Goal: Task Accomplishment & Management: Manage account settings

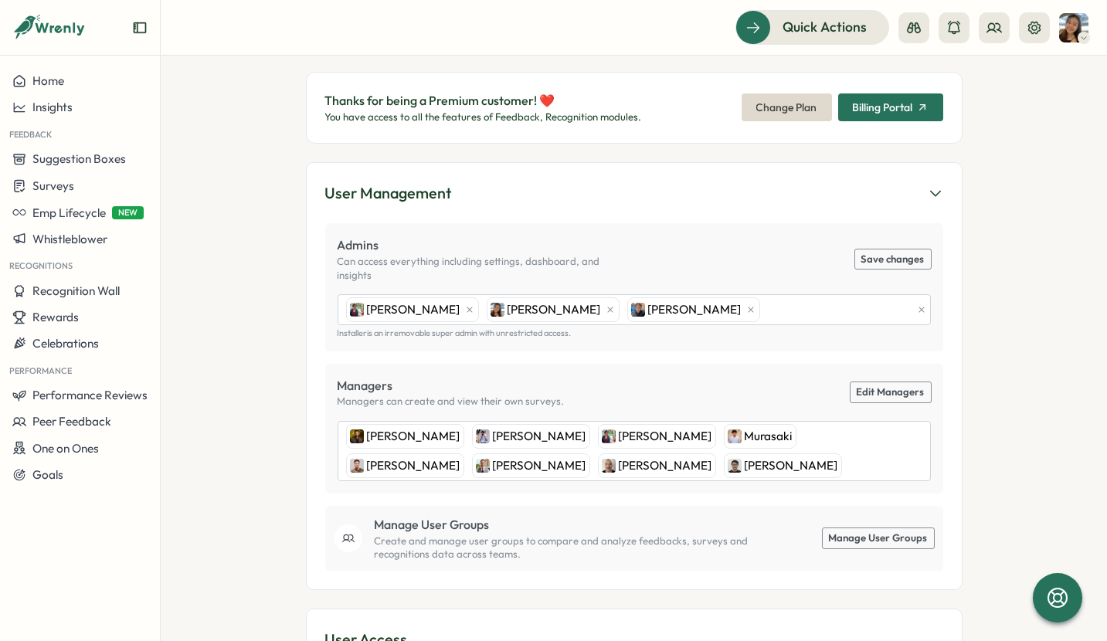
scroll to position [232, 0]
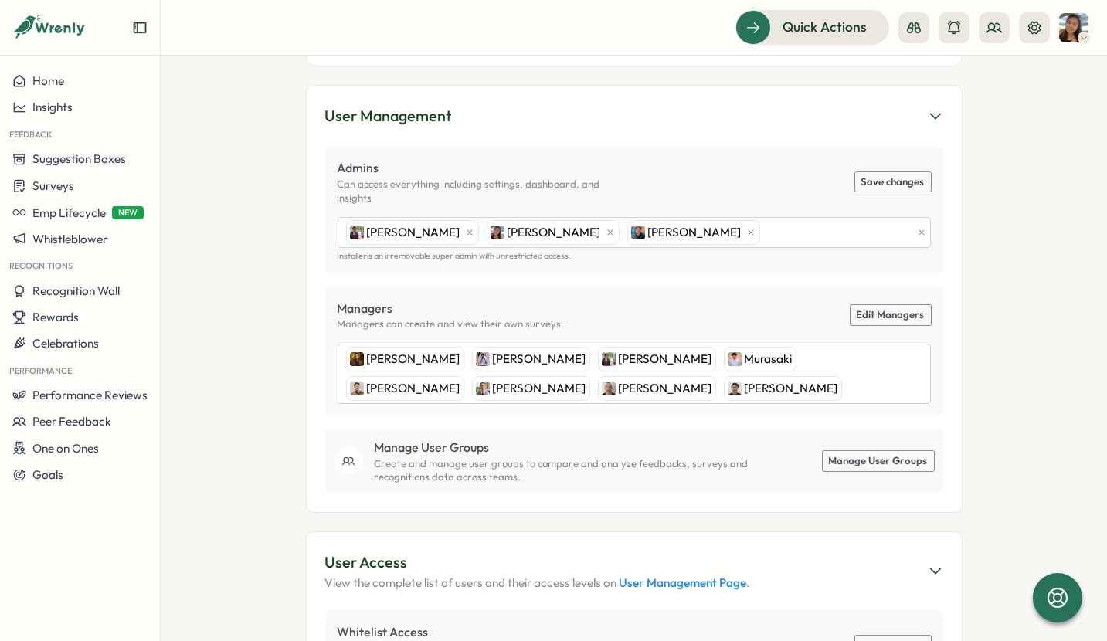
click at [869, 451] on link "Manage User Groups" at bounding box center [878, 461] width 111 height 20
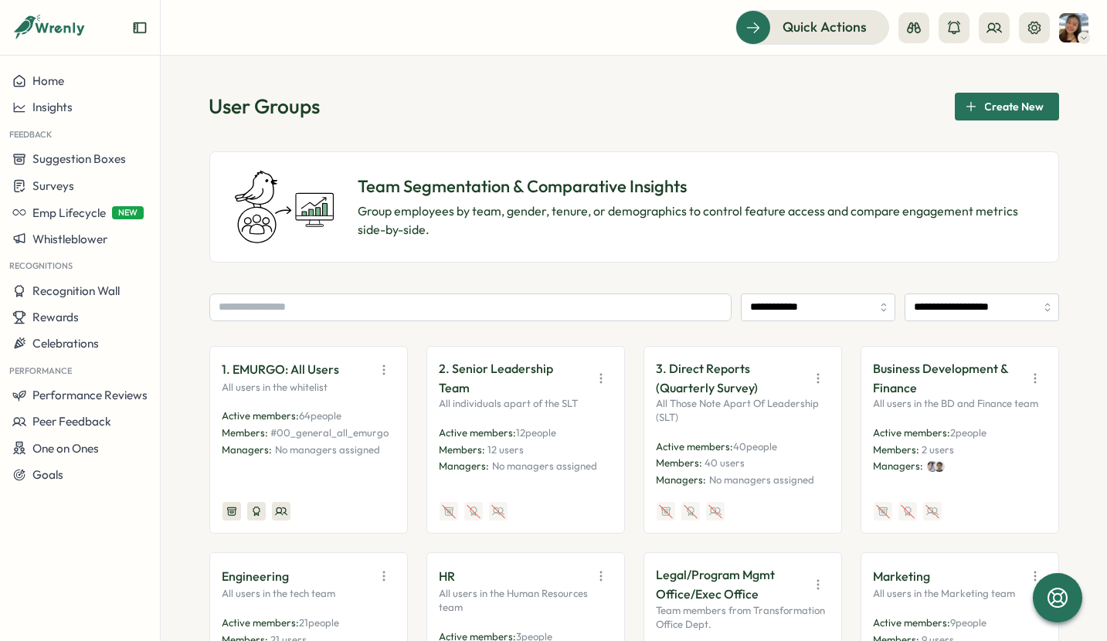
click at [355, 391] on p "All users in the whitelist" at bounding box center [309, 388] width 172 height 14
click at [377, 372] on icon "button" at bounding box center [383, 369] width 15 height 15
click at [376, 403] on button "View Audience" at bounding box center [344, 403] width 97 height 26
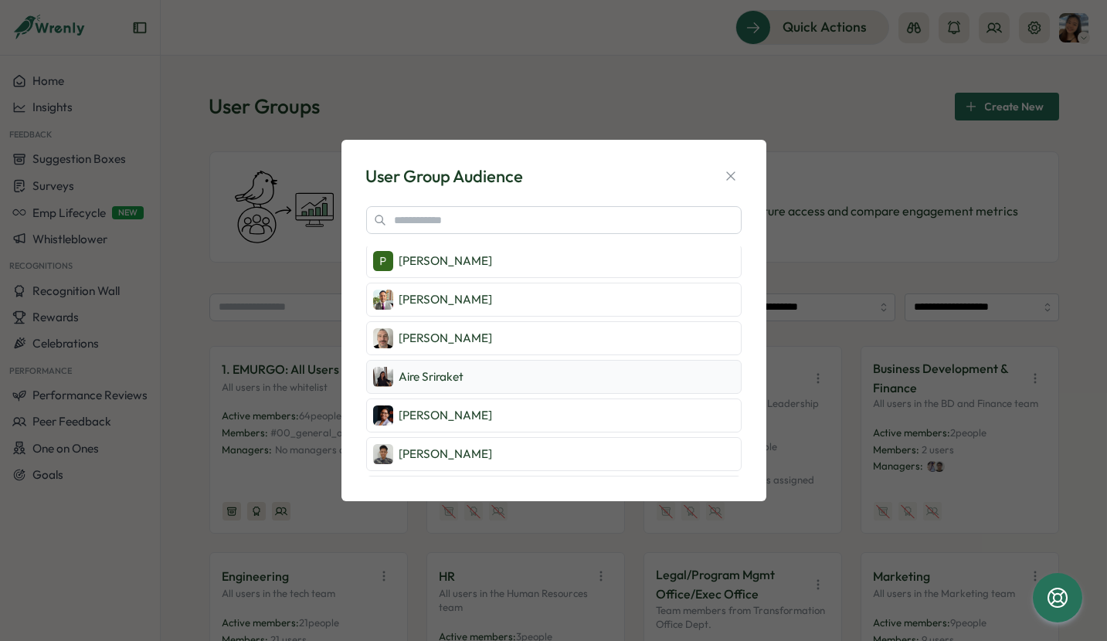
scroll to position [1544, 0]
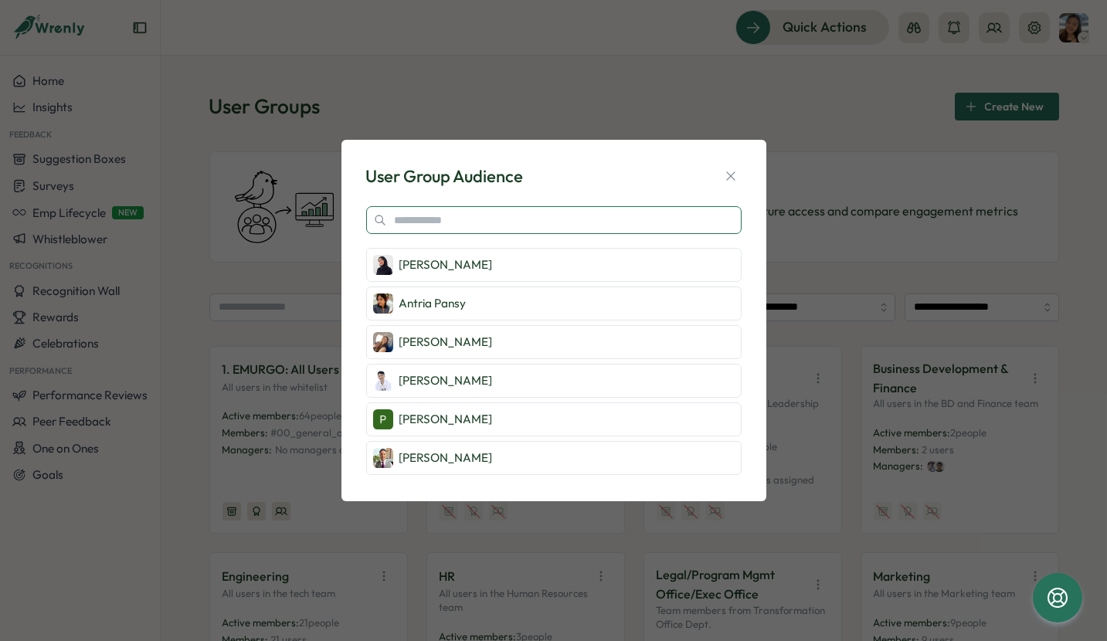
click at [471, 226] on input "text" at bounding box center [554, 220] width 376 height 28
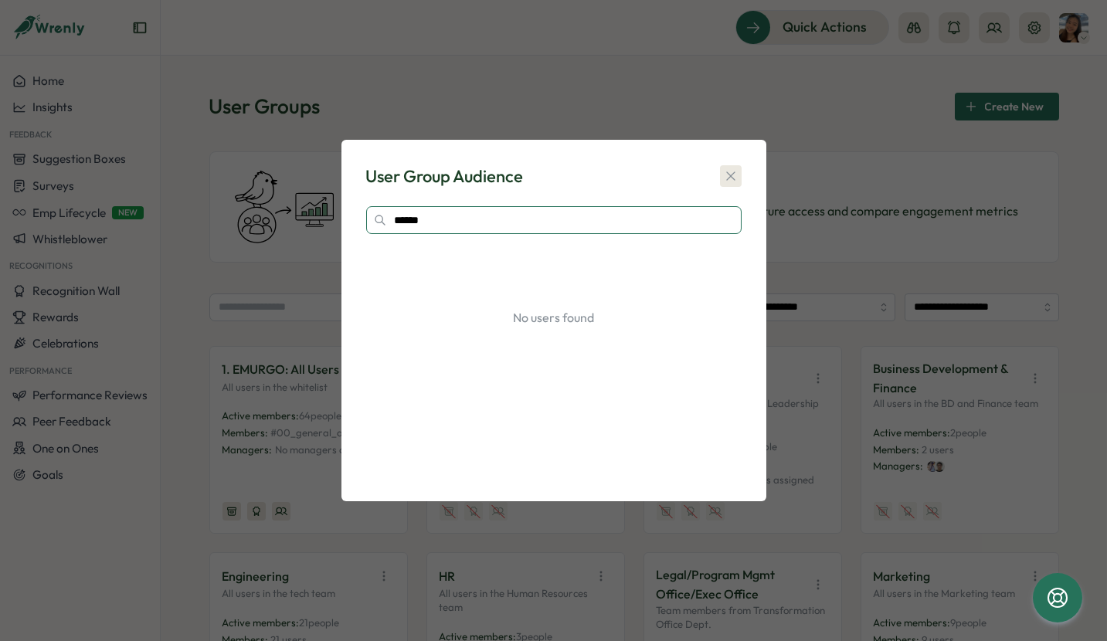
type input "******"
click at [734, 181] on icon "button" at bounding box center [730, 175] width 15 height 15
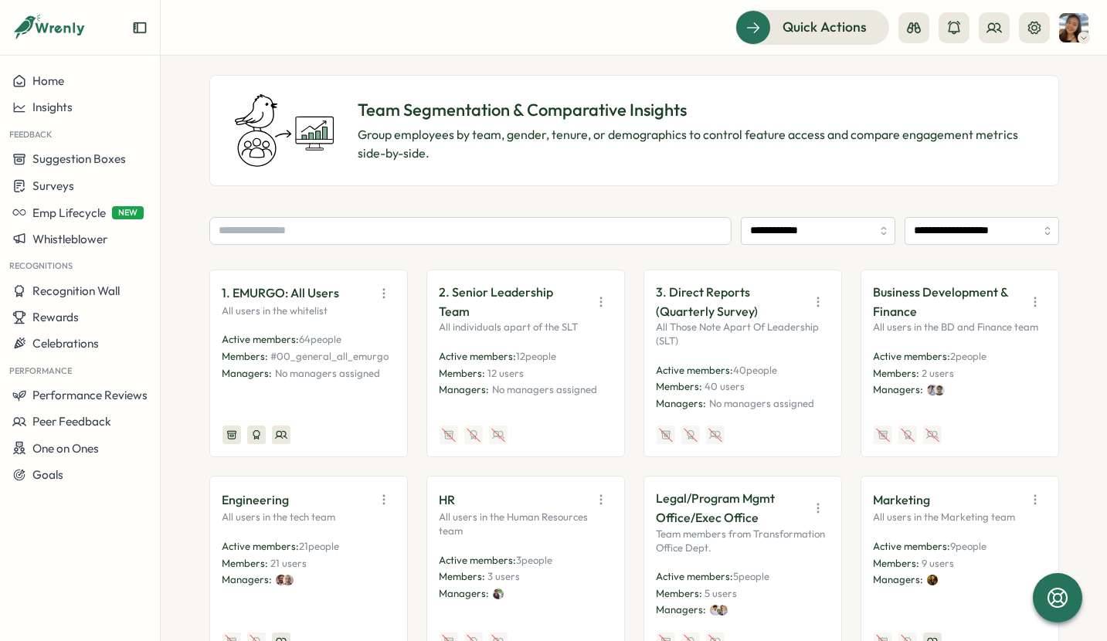
scroll to position [77, 0]
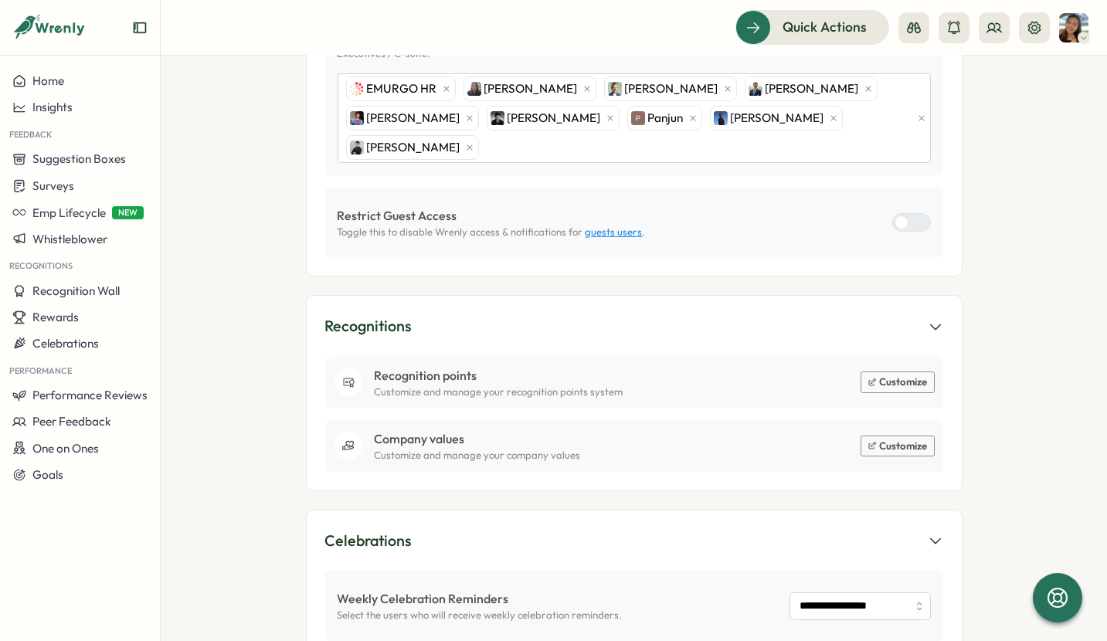
scroll to position [970, 0]
